Goal: Information Seeking & Learning: Learn about a topic

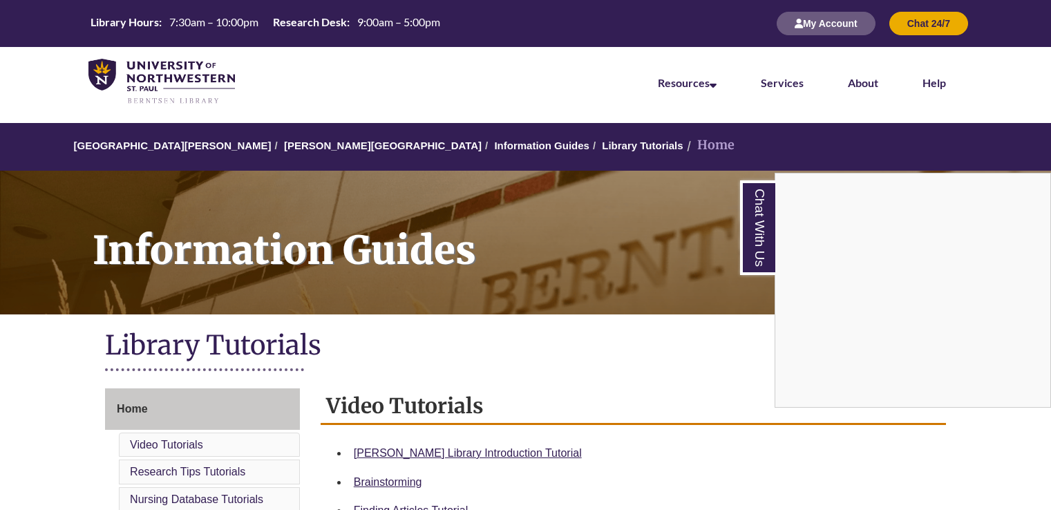
scroll to position [62, 0]
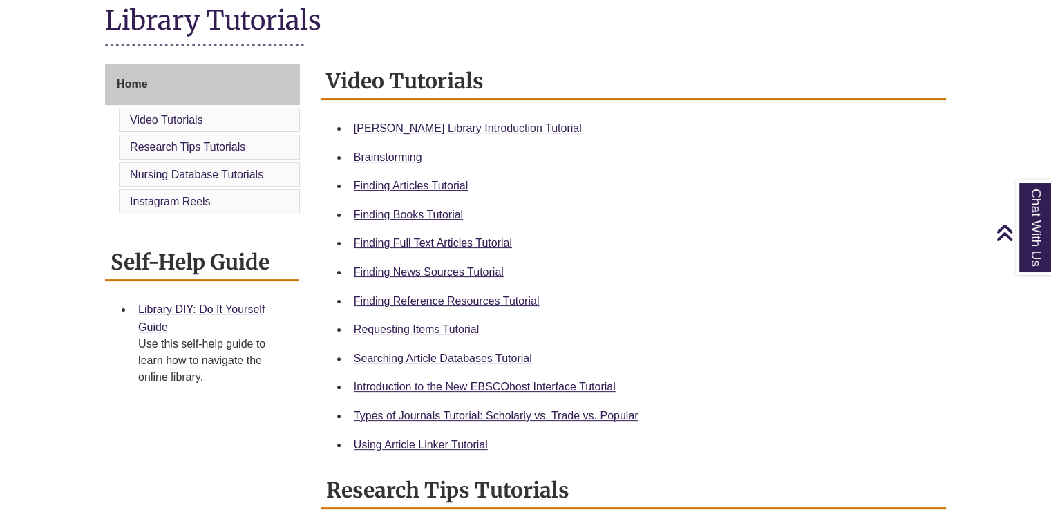
scroll to position [325, 0]
click at [462, 303] on link "Finding Reference Resources Tutorial" at bounding box center [447, 300] width 186 height 12
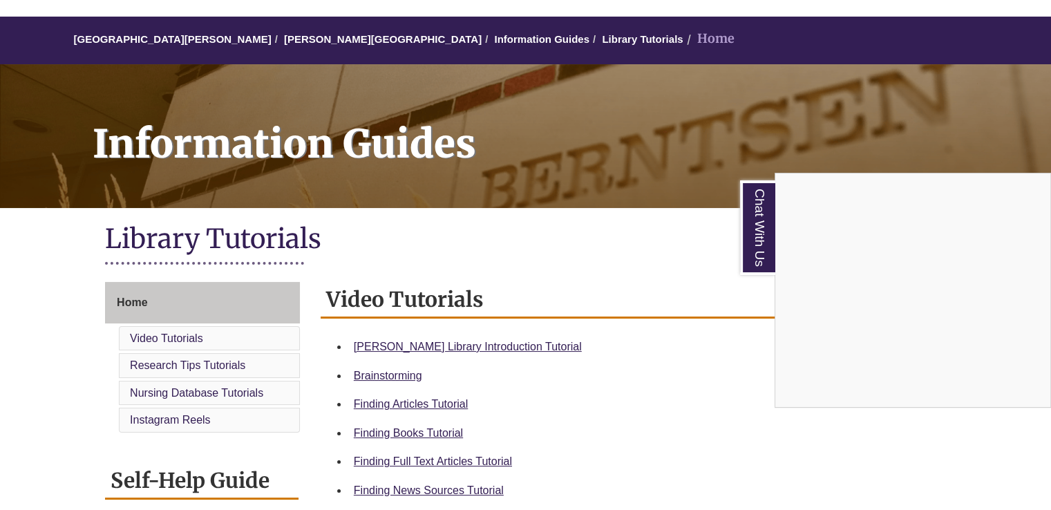
scroll to position [0, 0]
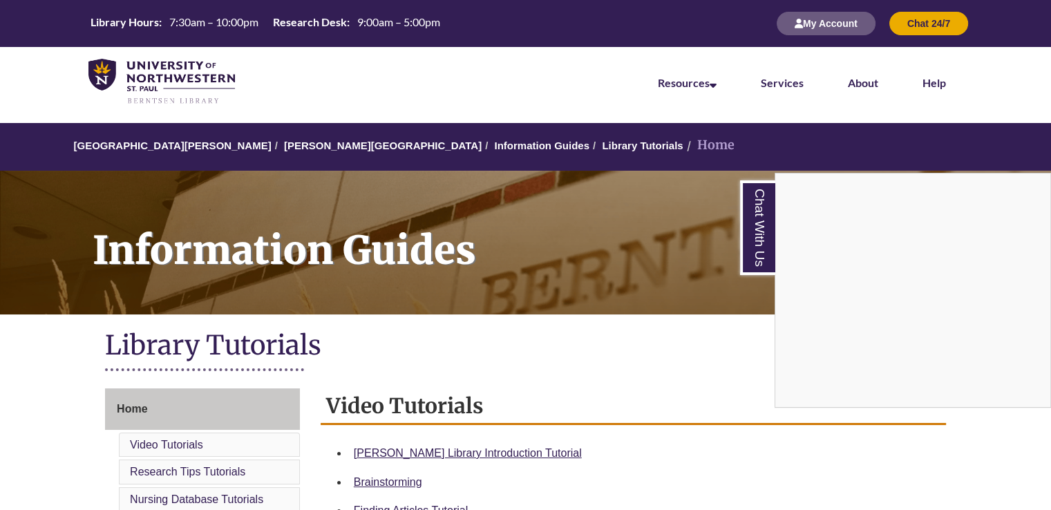
click at [843, 31] on div "Chat With Us" at bounding box center [525, 255] width 1051 height 510
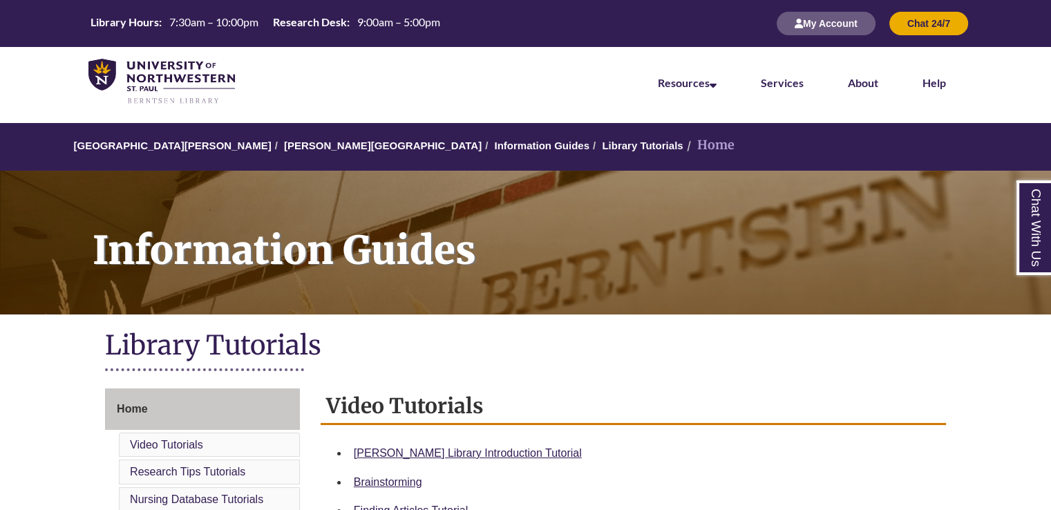
click at [843, 31] on button "My Account" at bounding box center [826, 23] width 99 height 23
click at [224, 401] on link "Home" at bounding box center [202, 408] width 195 height 41
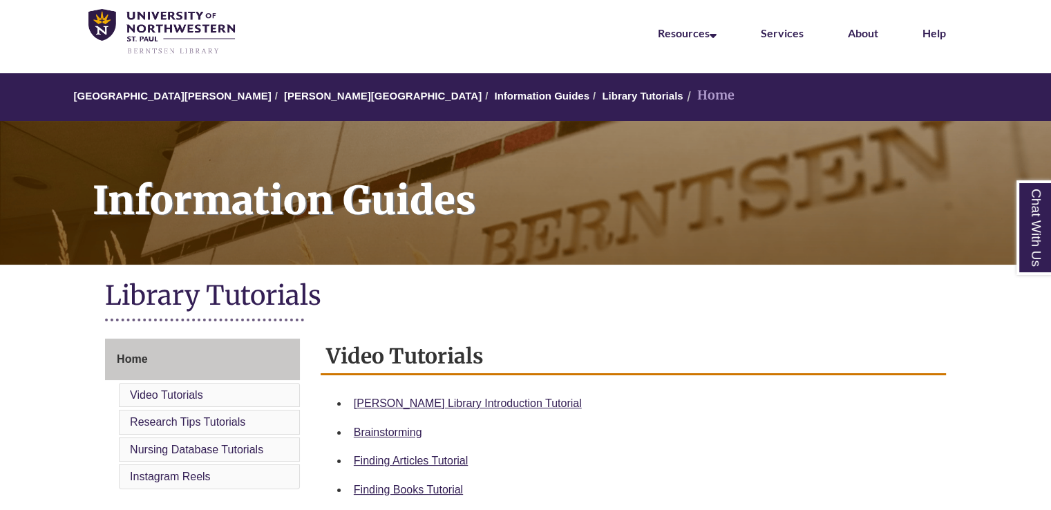
scroll to position [50, 0]
click at [325, 95] on link "[PERSON_NAME][GEOGRAPHIC_DATA]" at bounding box center [383, 96] width 198 height 12
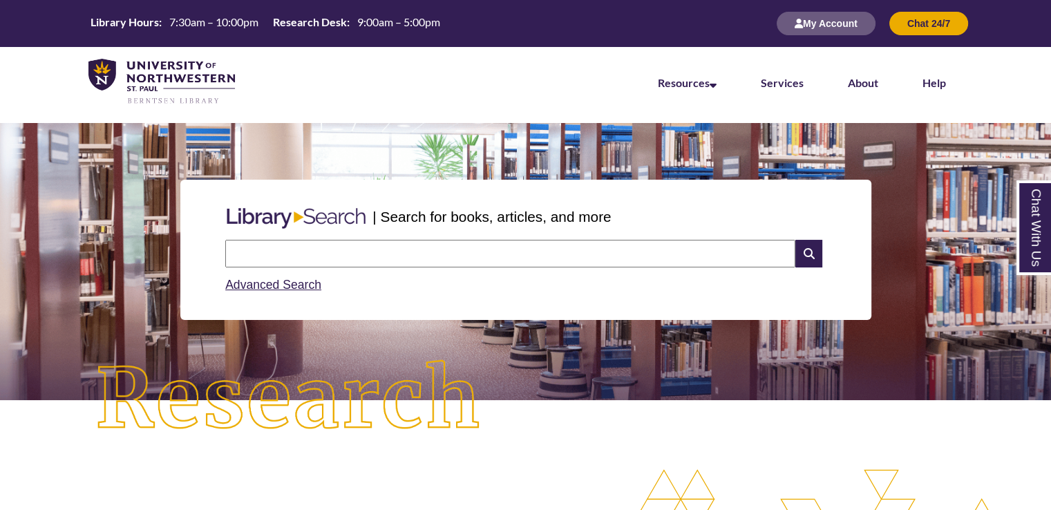
scroll to position [6, 6]
click at [395, 245] on input "text" at bounding box center [510, 254] width 570 height 28
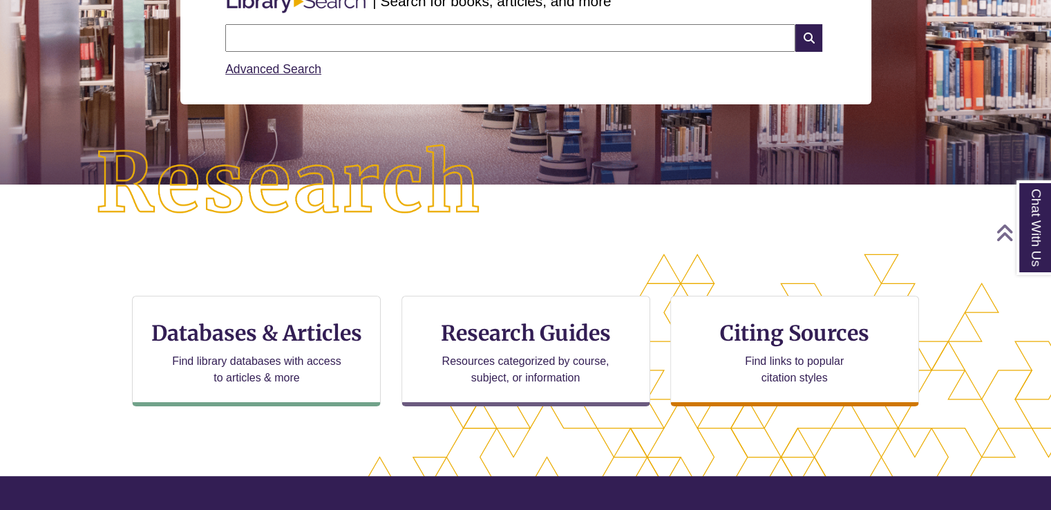
scroll to position [217, 0]
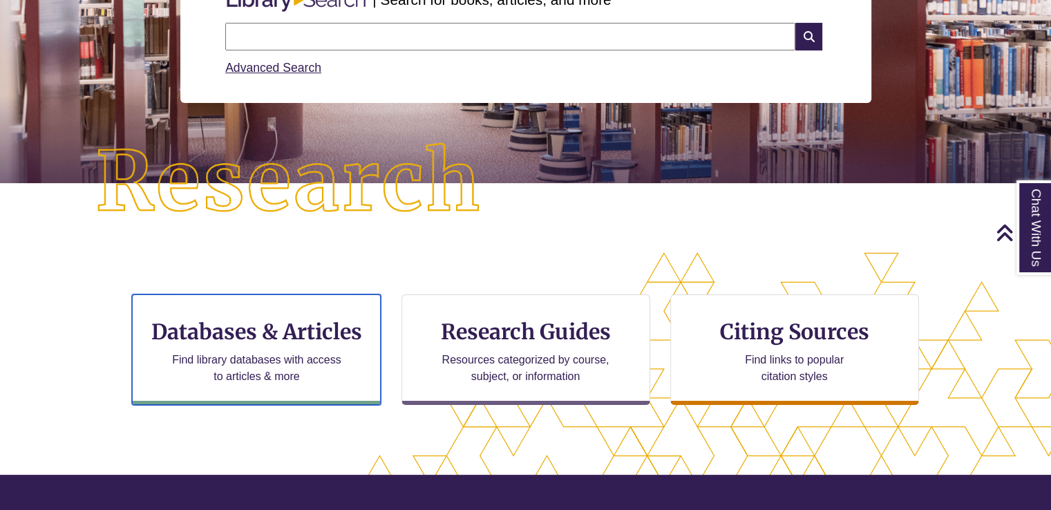
click at [305, 345] on div "Databases & Articles Find library databases with access to articles & more" at bounding box center [256, 349] width 249 height 111
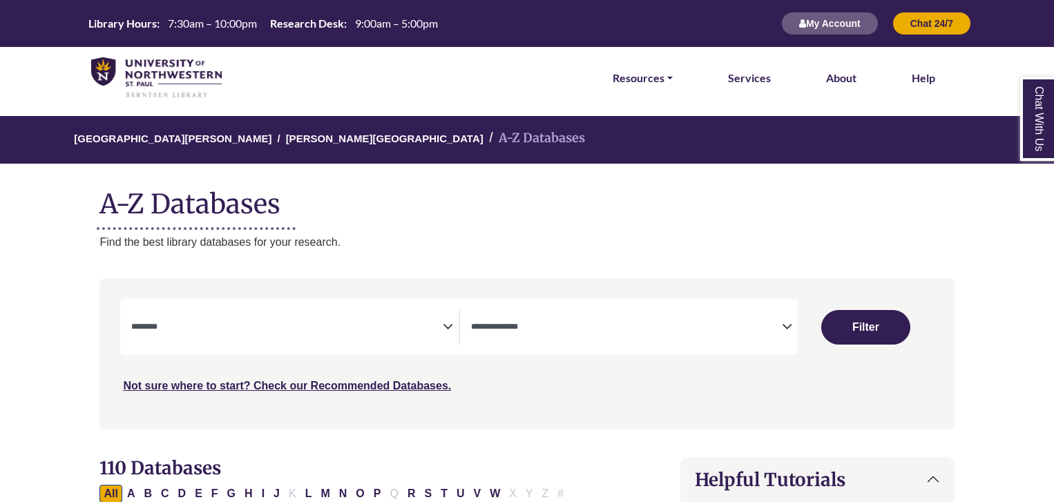
select select "Database Subject Filter"
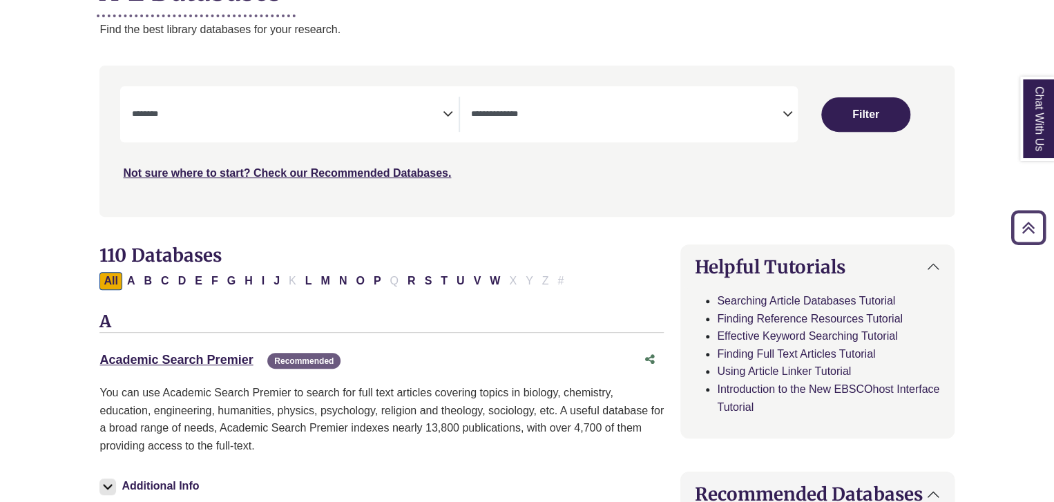
scroll to position [217, 0]
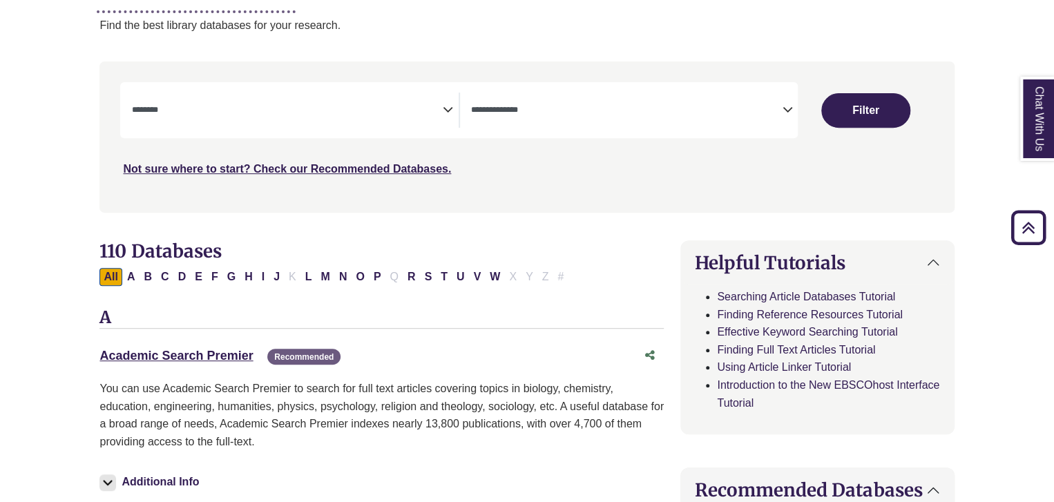
click at [782, 114] on icon "Search filters" at bounding box center [787, 107] width 10 height 21
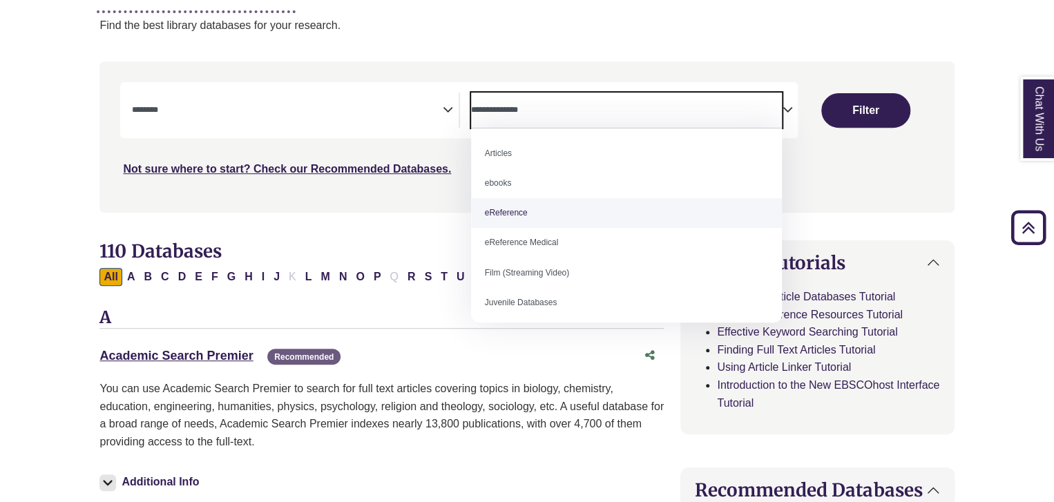
select select "*****"
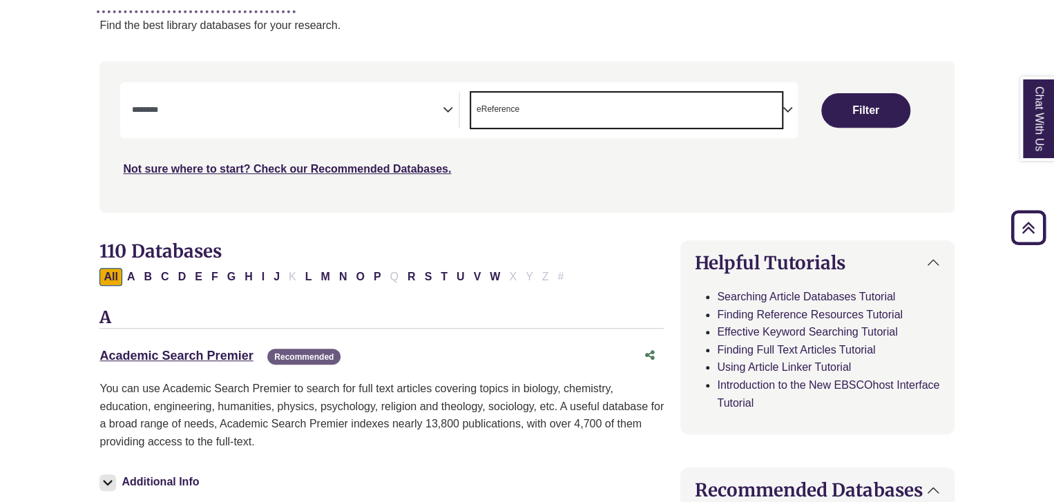
scroll to position [27, 0]
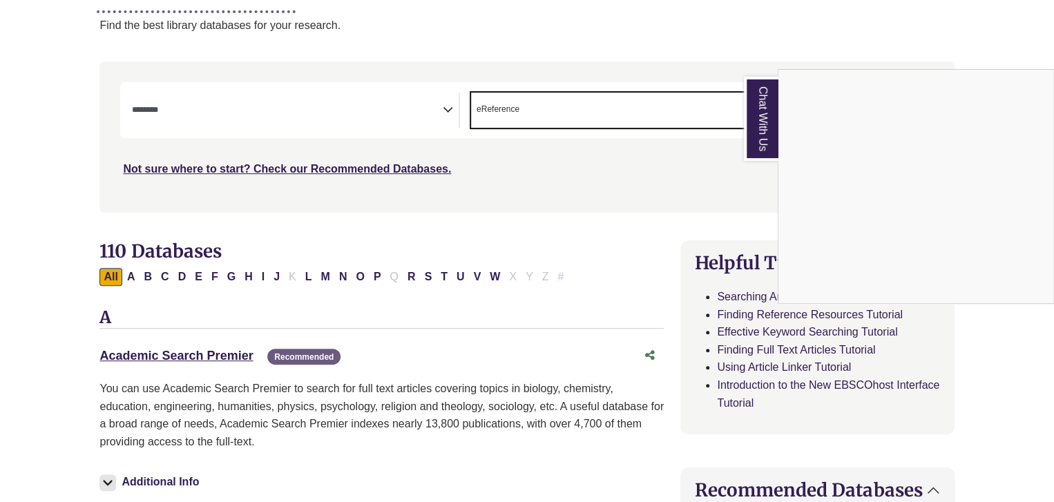
click at [450, 114] on div "Chat With Us" at bounding box center [527, 251] width 1054 height 502
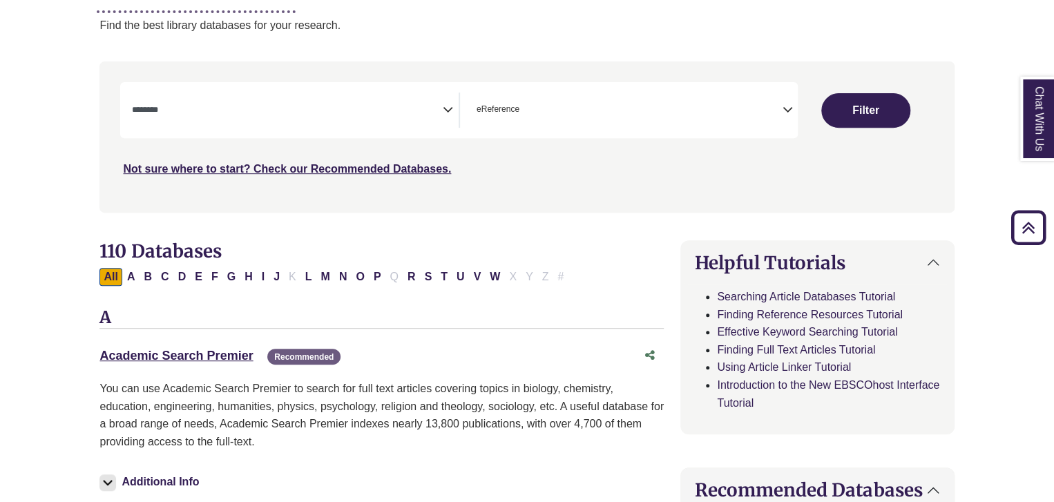
click at [446, 111] on icon "Search filters" at bounding box center [448, 107] width 10 height 21
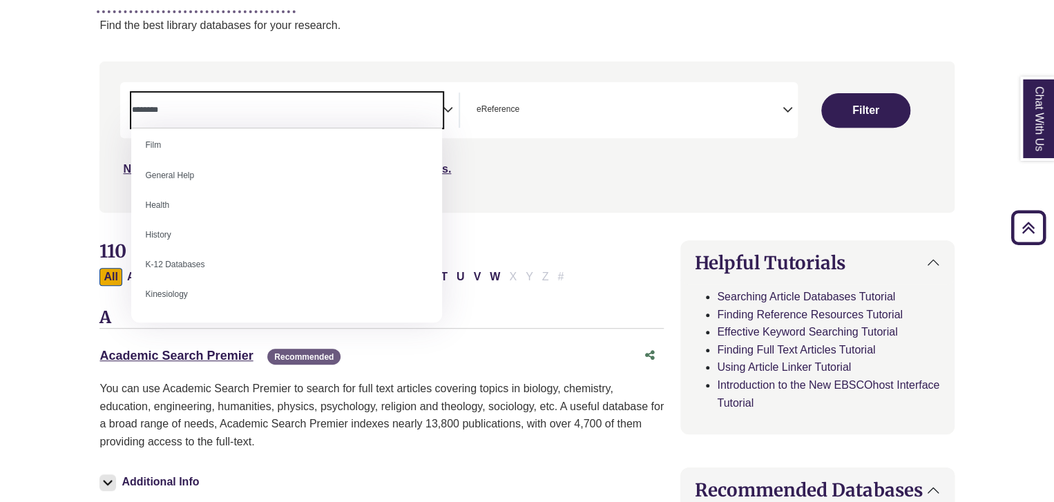
scroll to position [597, 0]
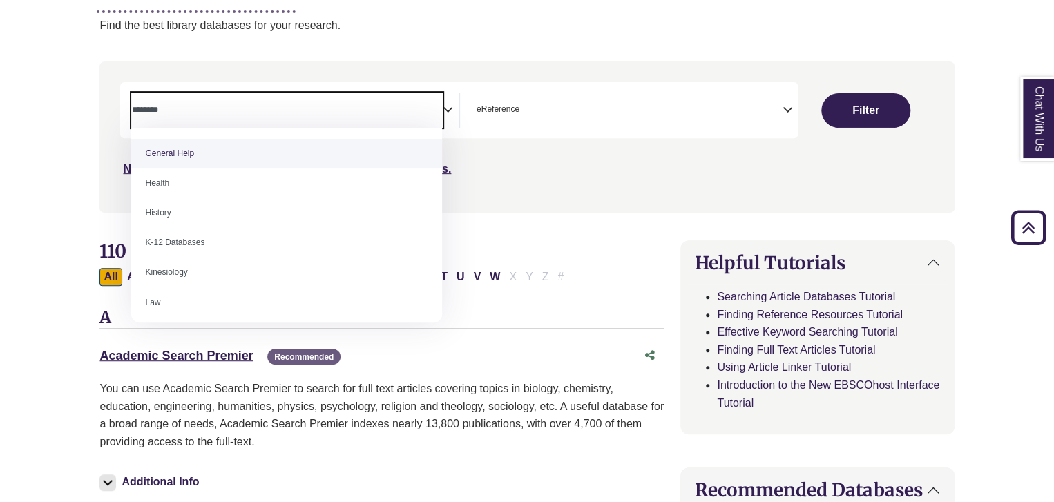
select select "*****"
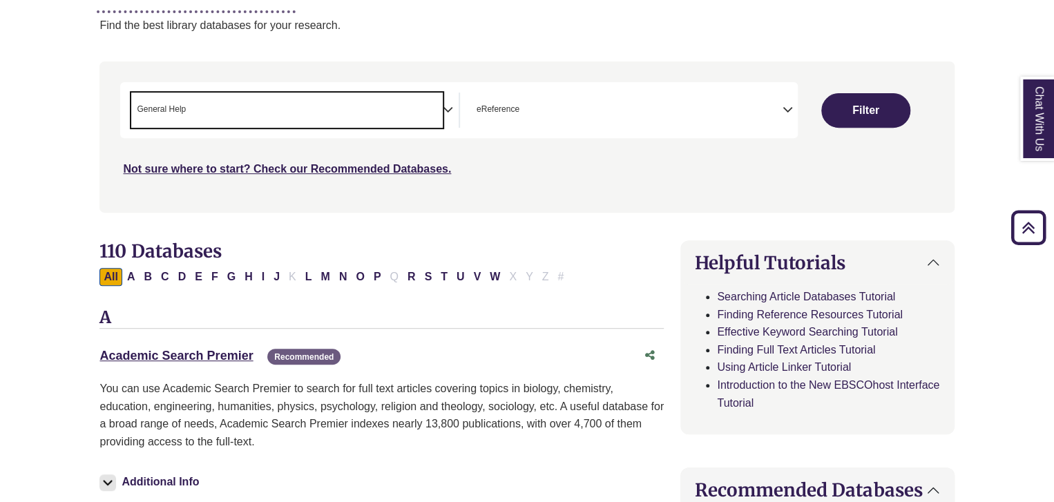
click at [849, 114] on button "Filter" at bounding box center [866, 110] width 89 height 35
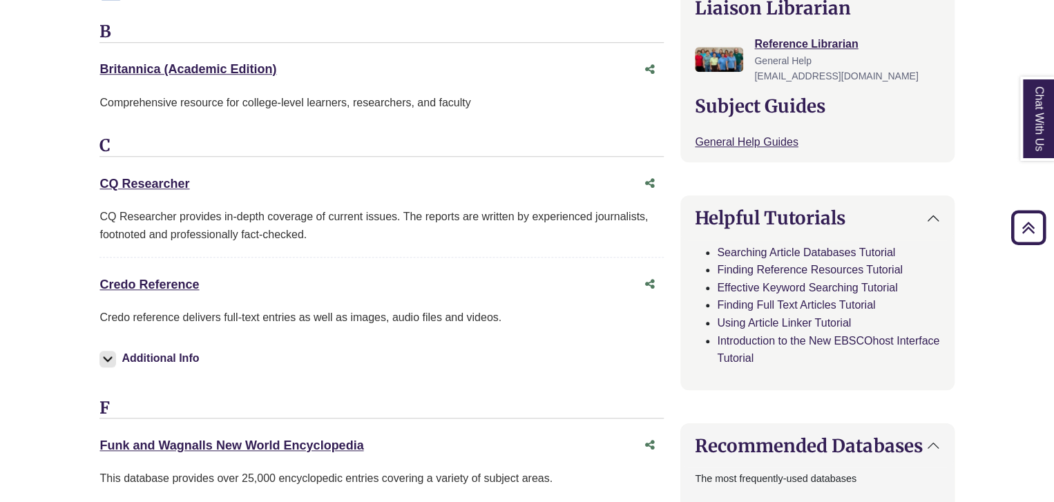
scroll to position [509, 0]
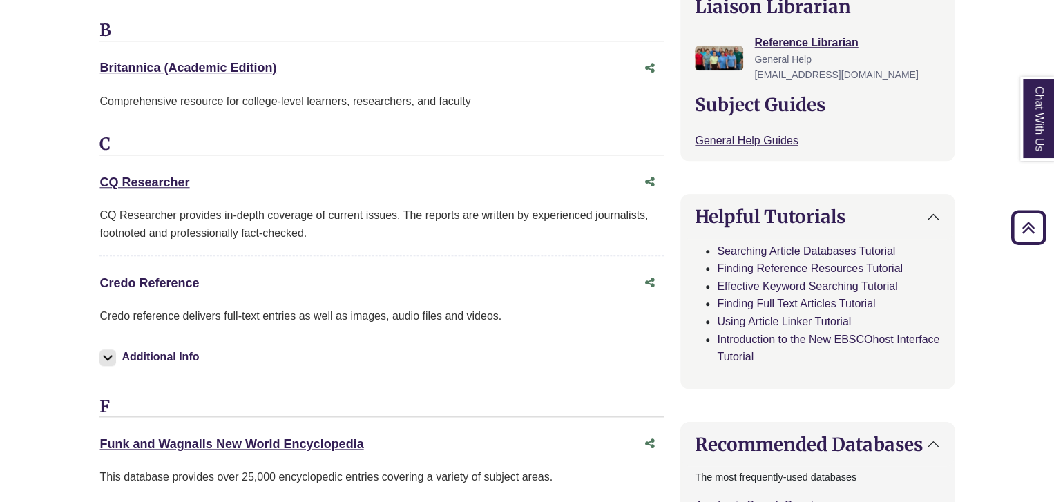
click at [150, 281] on link "Credo Reference This link opens in a new window" at bounding box center [148, 283] width 99 height 14
